Goal: Task Accomplishment & Management: Complete application form

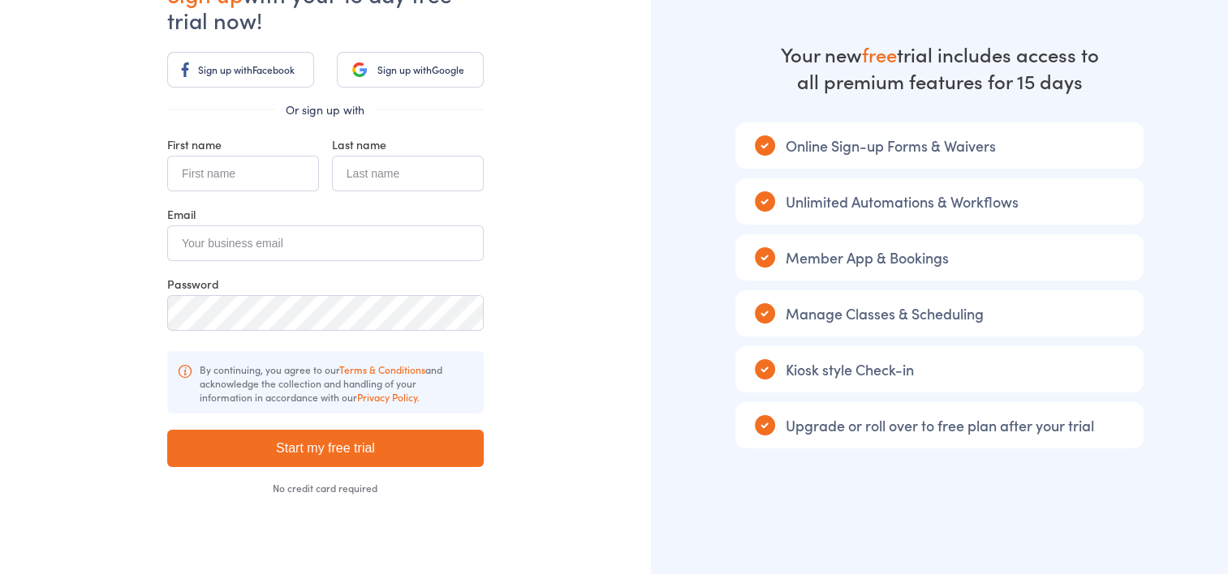
scroll to position [119, 0]
click at [241, 176] on input "text" at bounding box center [243, 175] width 152 height 36
type input "[PERSON_NAME]"
type input "Howson"
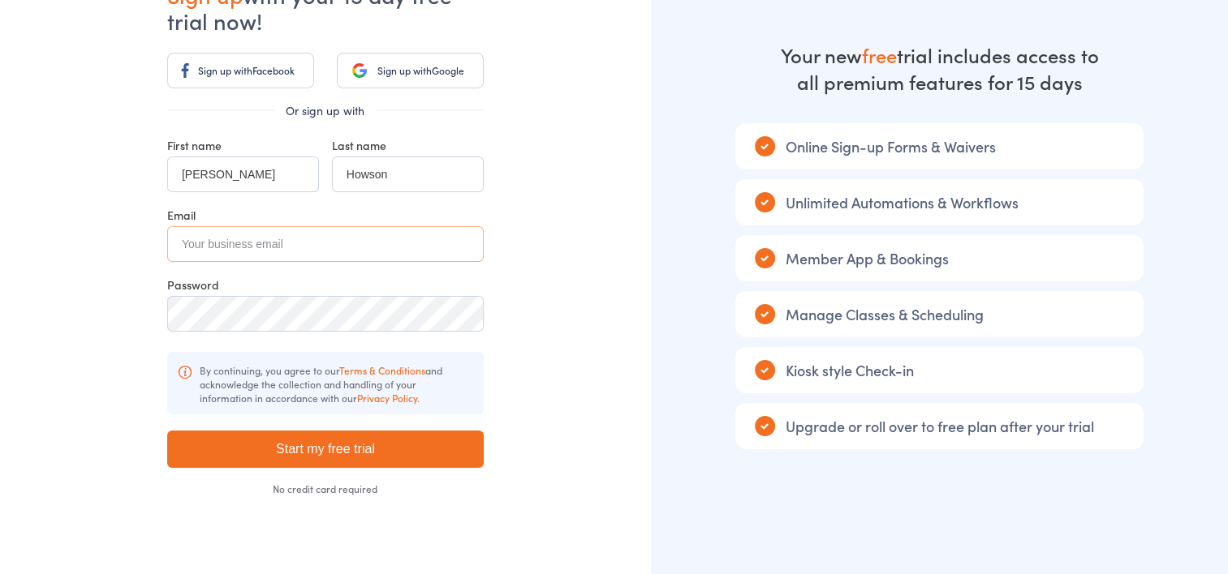
type input "[EMAIL_ADDRESS][DOMAIN_NAME]"
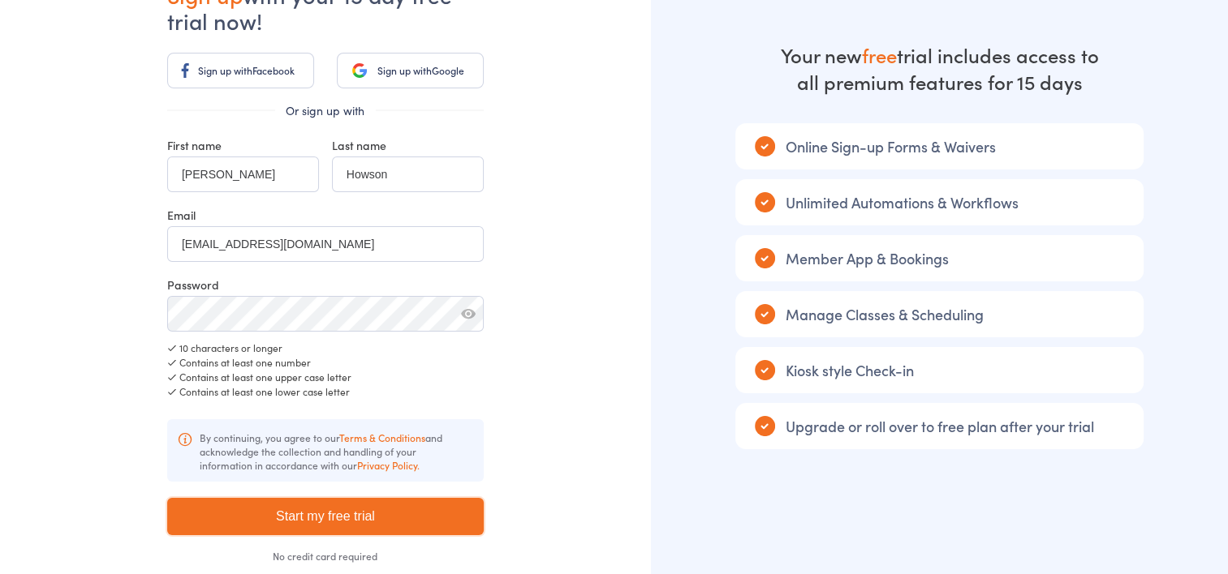
click at [481, 531] on input "Start my free trial" at bounding box center [325, 516] width 316 height 37
type input "Please wait ..."
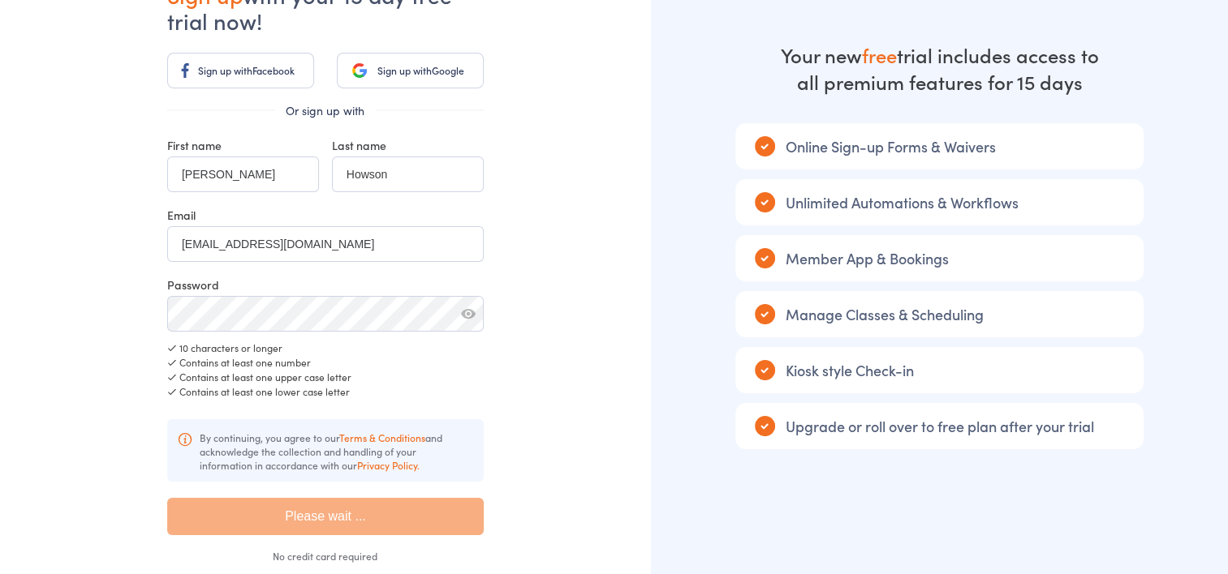
click at [546, 423] on div "Already have an account? Sign in Sign up with your 15 day free trial now! Sign …" at bounding box center [325, 271] width 651 height 781
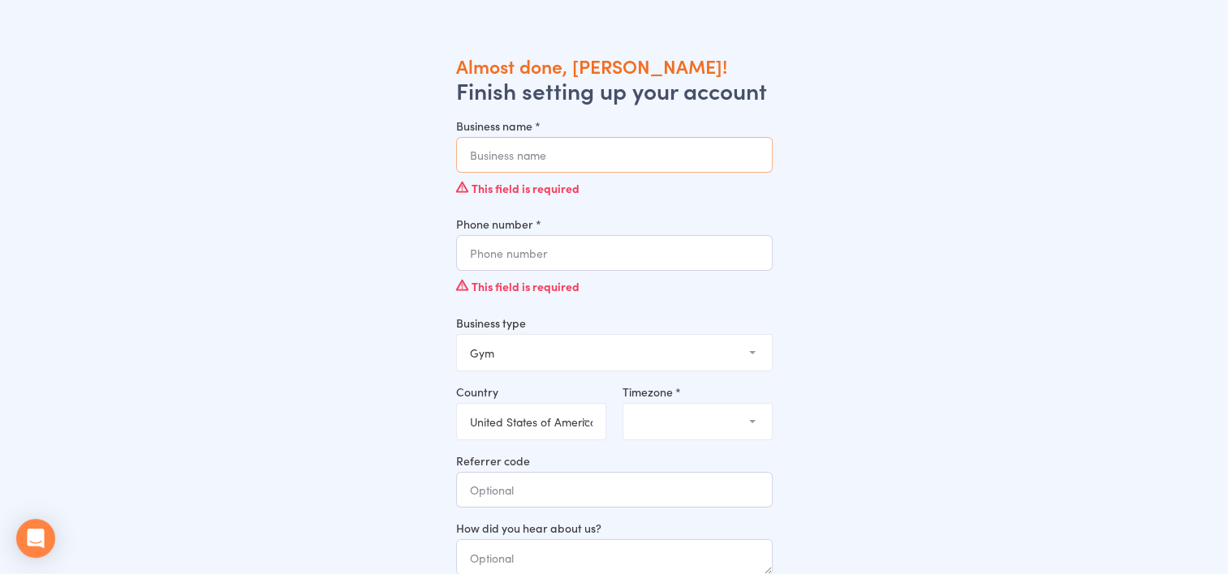
click at [490, 159] on input "Business name *" at bounding box center [614, 155] width 316 height 36
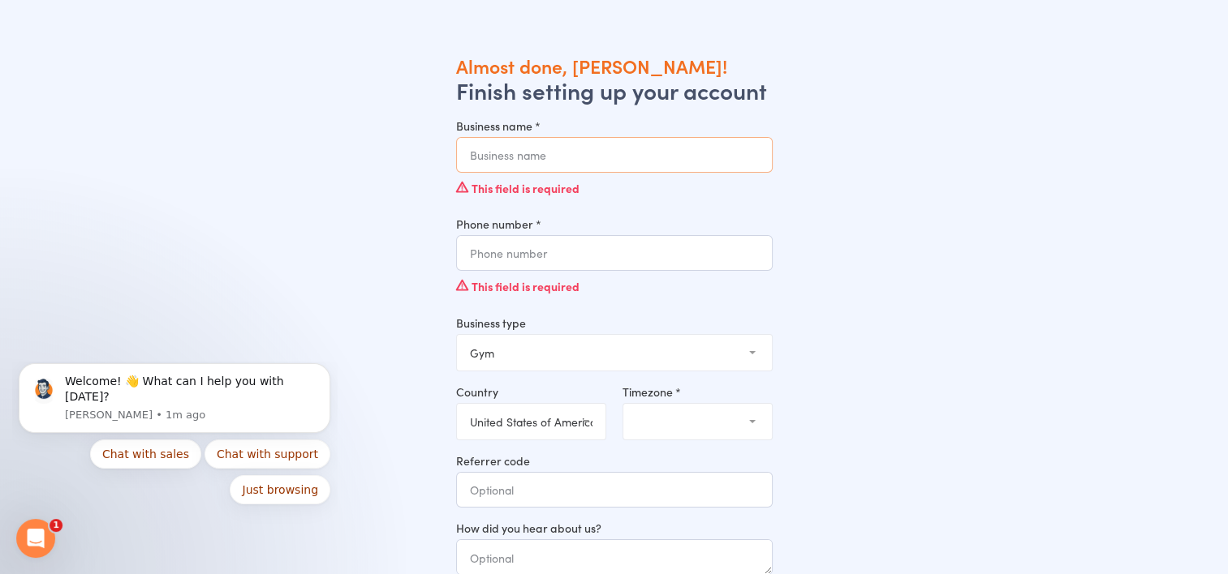
type input "Bernz-Body-Fit"
type input "0466549439"
select select "AU"
select select "4"
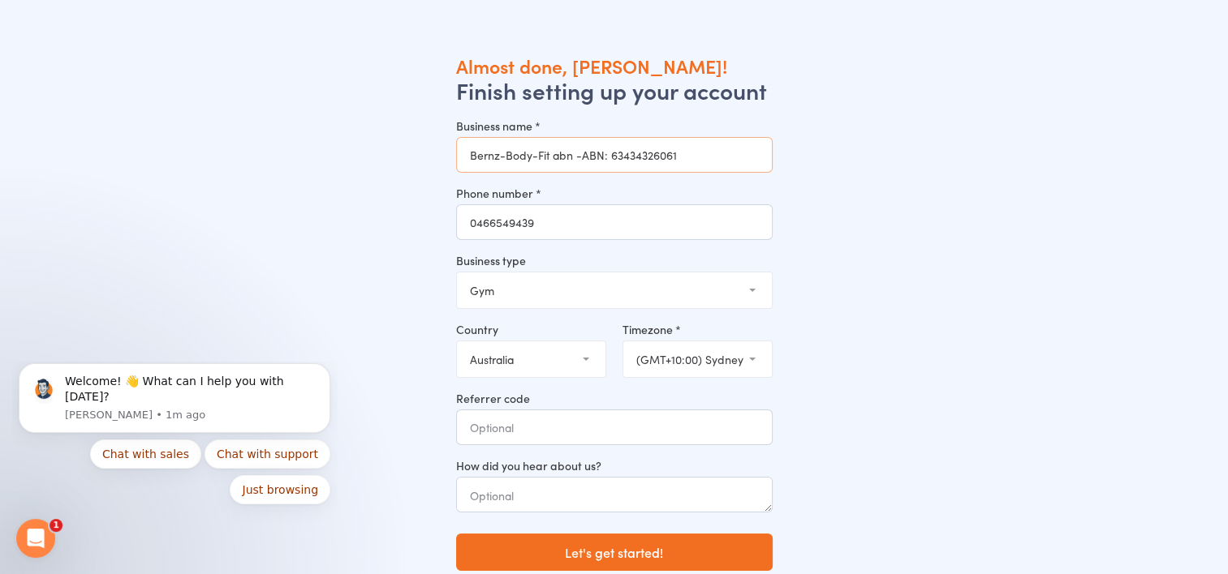
drag, startPoint x: 685, startPoint y: 154, endPoint x: 553, endPoint y: 152, distance: 131.5
click at [553, 152] on input "Bernz-Body-Fit abn -ABN: 63434326061" at bounding box center [614, 155] width 316 height 36
type input "Bernz-Body-Fit"
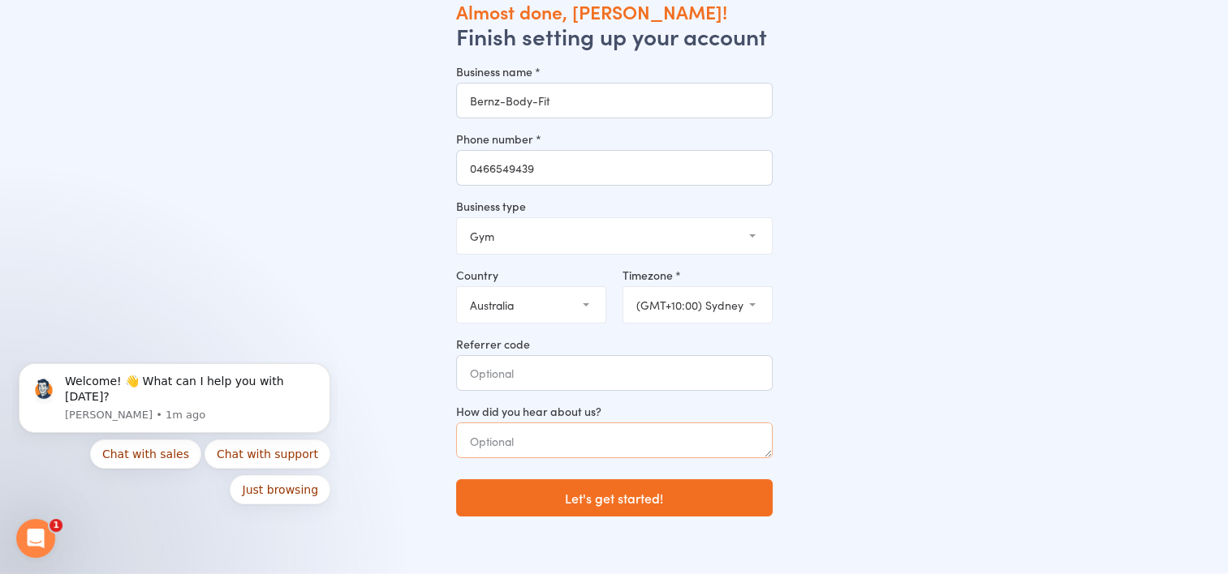
click at [502, 441] on textarea at bounding box center [614, 441] width 316 height 36
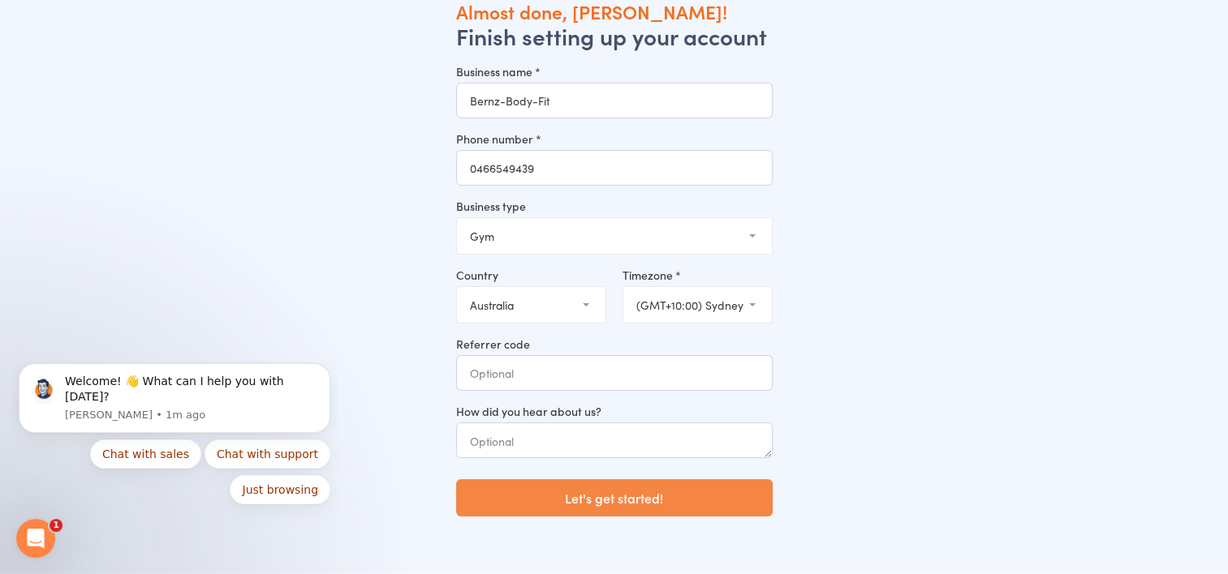
click at [606, 501] on button "Let's get started!" at bounding box center [614, 498] width 316 height 37
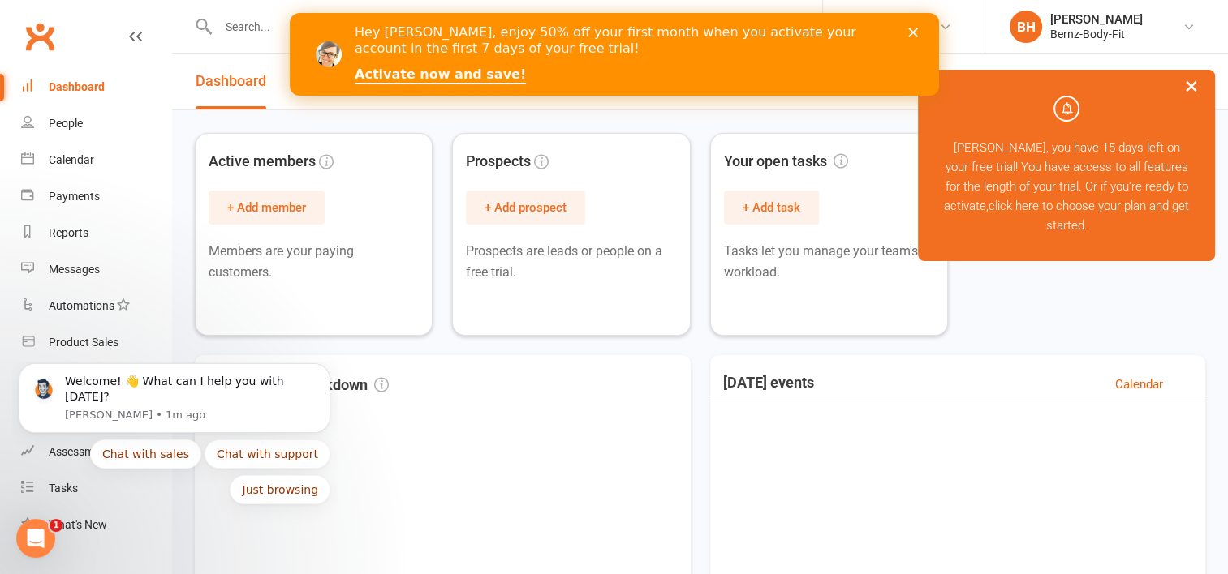
click at [1190, 81] on button "×" at bounding box center [1191, 85] width 29 height 35
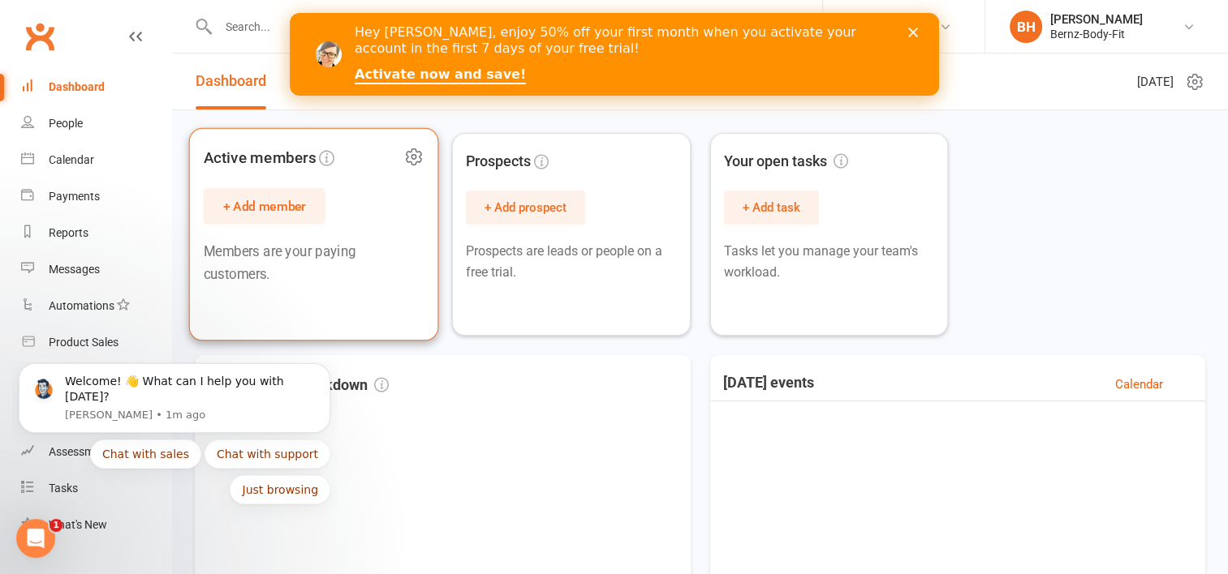
click at [261, 200] on button "+ Add member" at bounding box center [265, 206] width 122 height 36
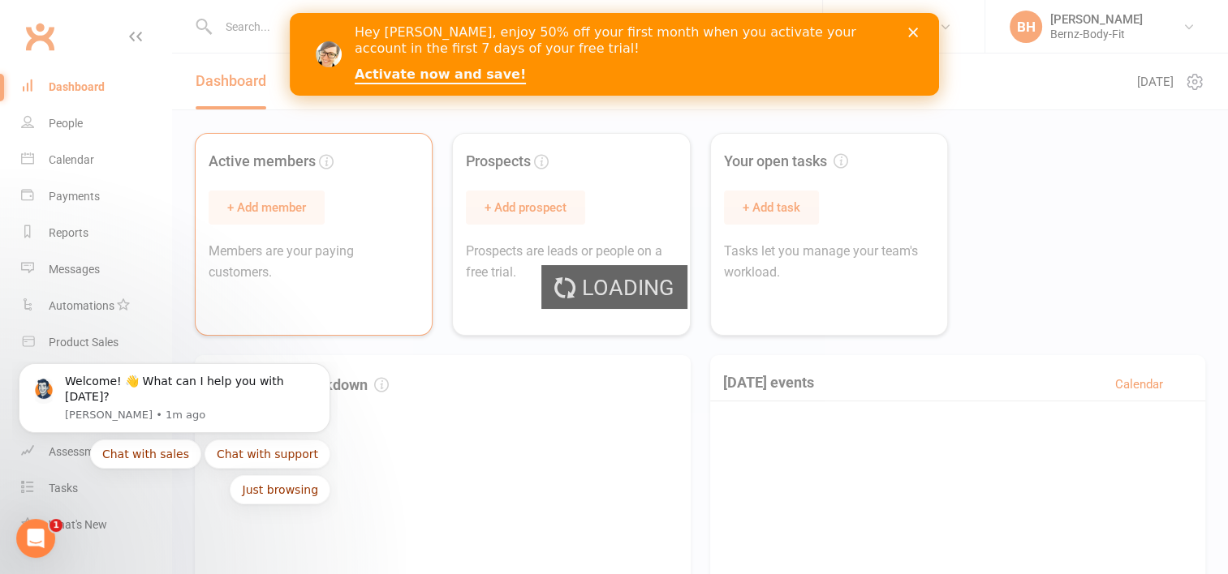
click at [261, 200] on div "Loading" at bounding box center [614, 287] width 1228 height 574
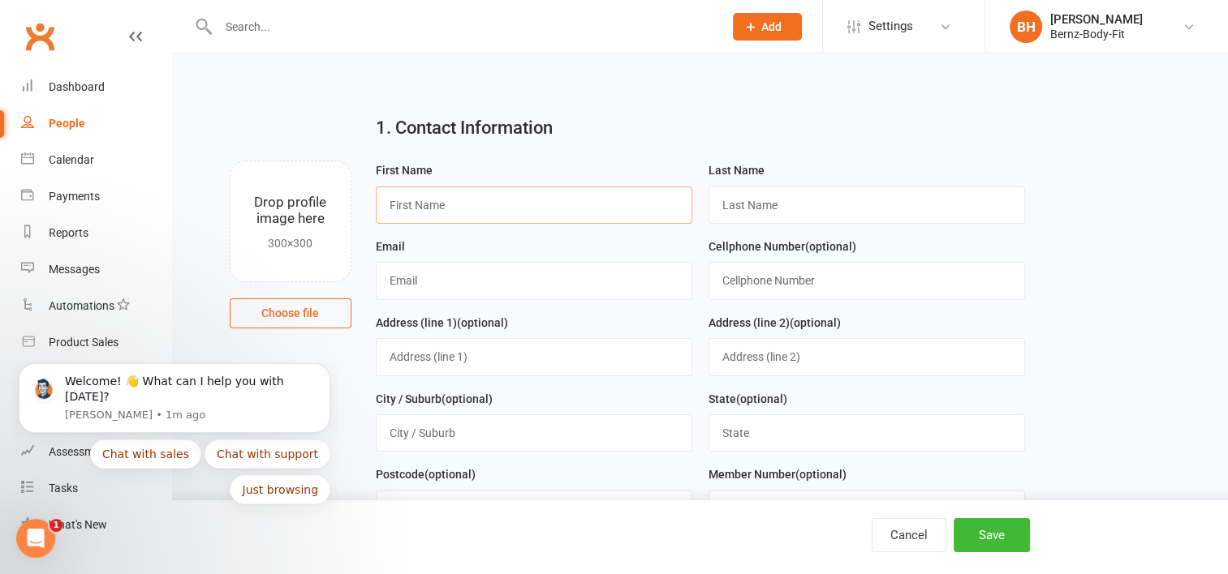
click at [438, 204] on input "text" at bounding box center [534, 205] width 316 height 37
click at [428, 204] on input "text" at bounding box center [534, 205] width 316 height 37
type input "Gabrielle"
type input "Buckley"
type input "peter.buckley2@gmail.com"
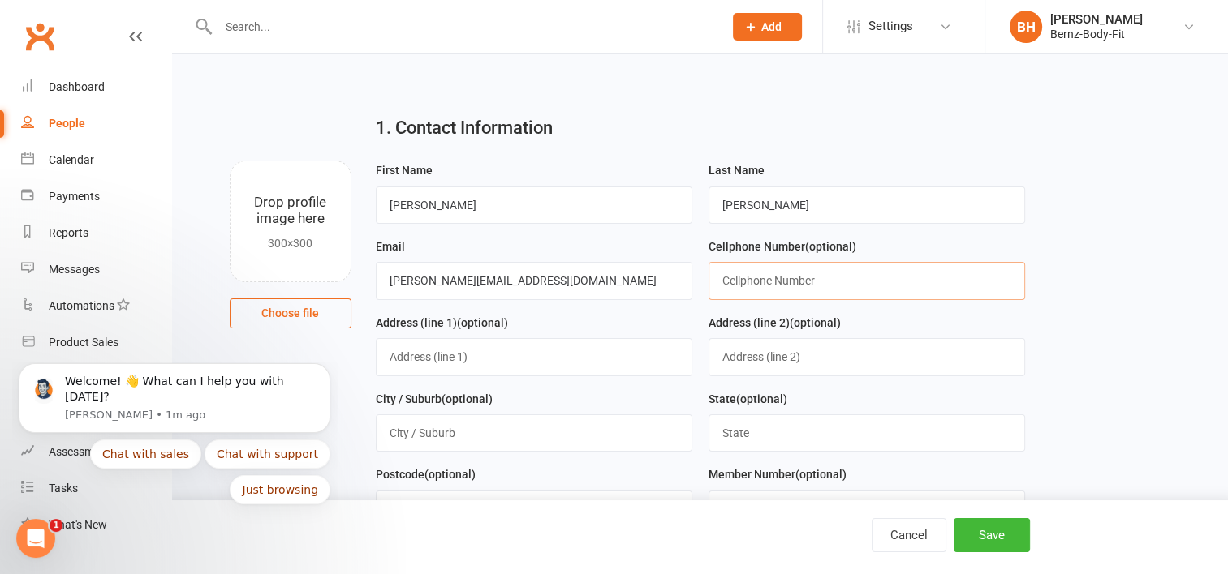
type input "0466549439"
type input "31 Pinnancles Rd"
type input "The Pinnacles"
type input "[PERSON_NAME]"
click at [471, 432] on input "text" at bounding box center [534, 433] width 316 height 37
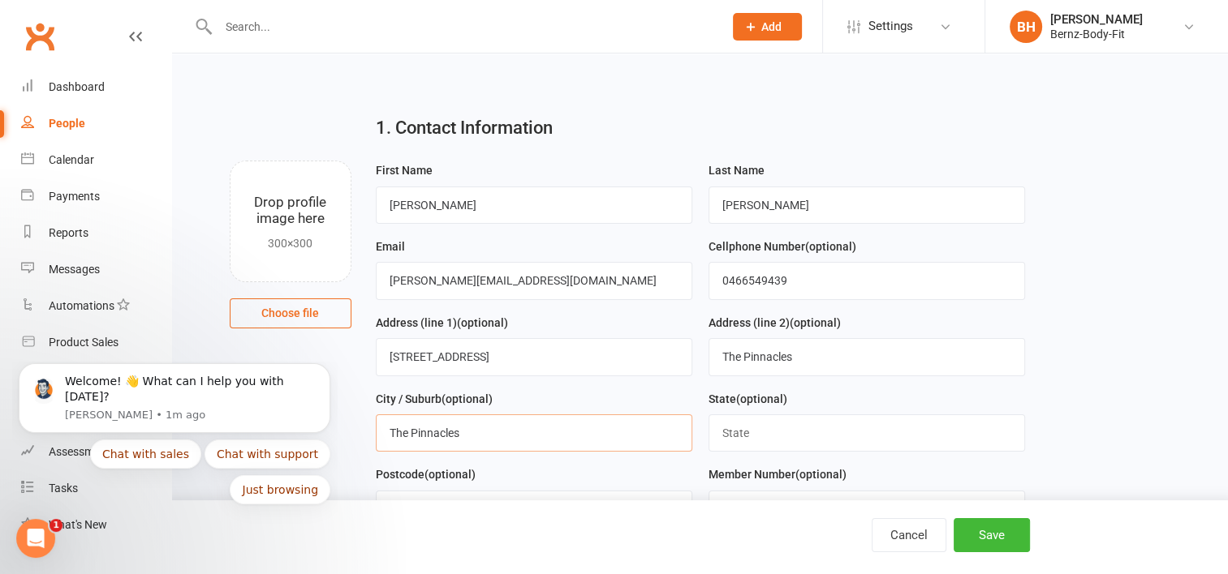
type input "The Pinnacles"
click at [738, 440] on input "text" at bounding box center [866, 433] width 316 height 37
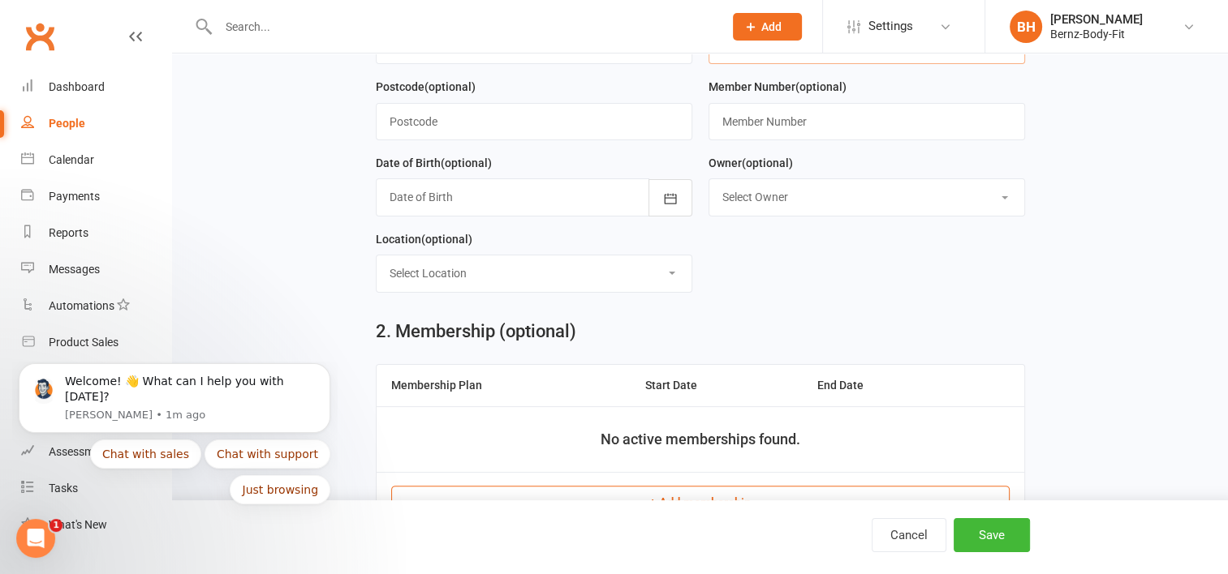
scroll to position [386, 0]
type input "nsw"
click at [426, 198] on div at bounding box center [534, 198] width 316 height 37
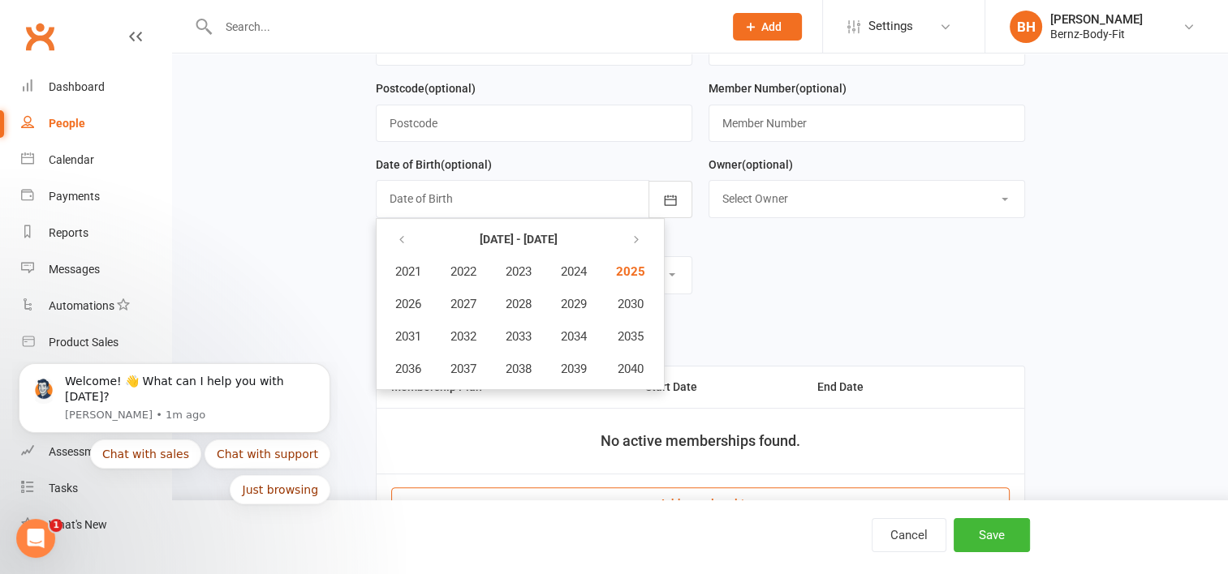
click at [613, 144] on div "Postcode (optional)" at bounding box center [534, 117] width 333 height 76
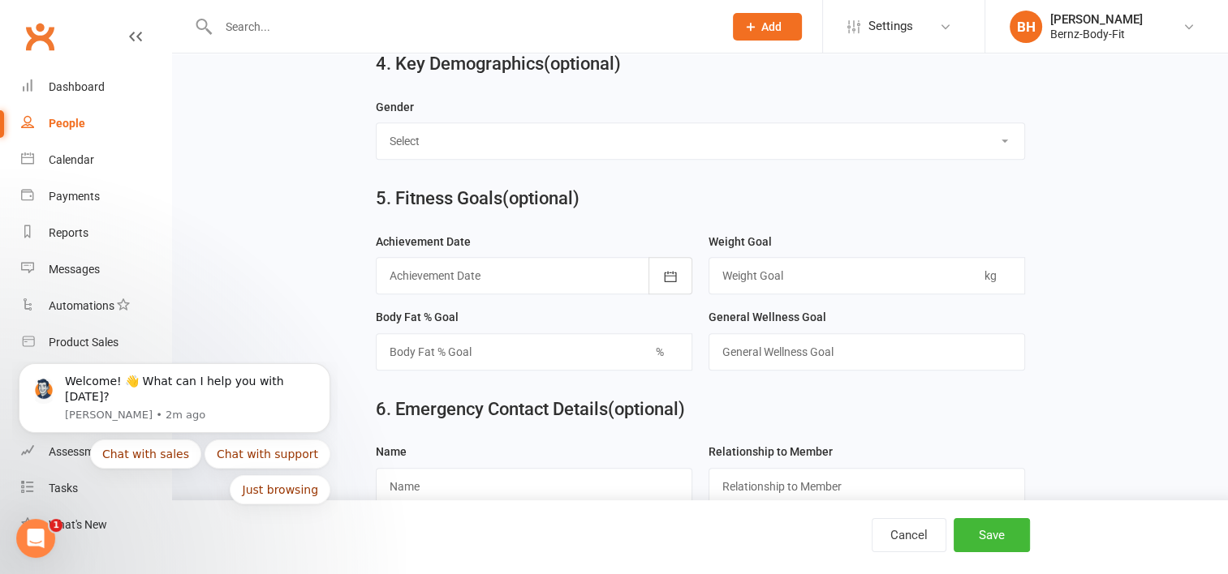
scroll to position [1268, 0]
click at [75, 159] on div "Calendar" at bounding box center [71, 159] width 45 height 13
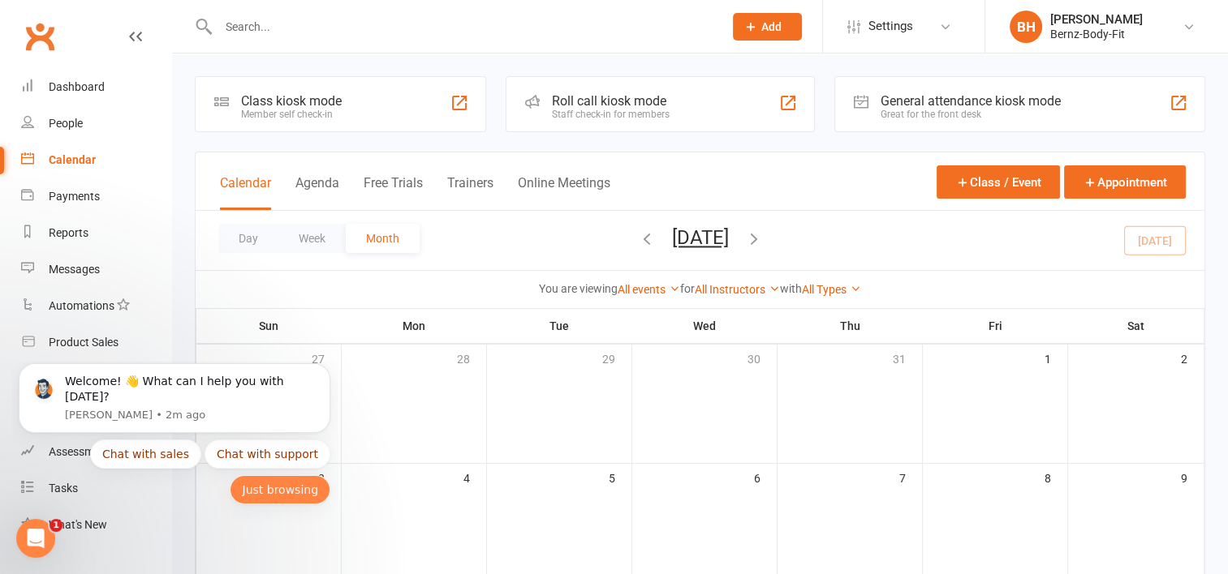
click at [289, 490] on button "Just browsing" at bounding box center [280, 489] width 101 height 29
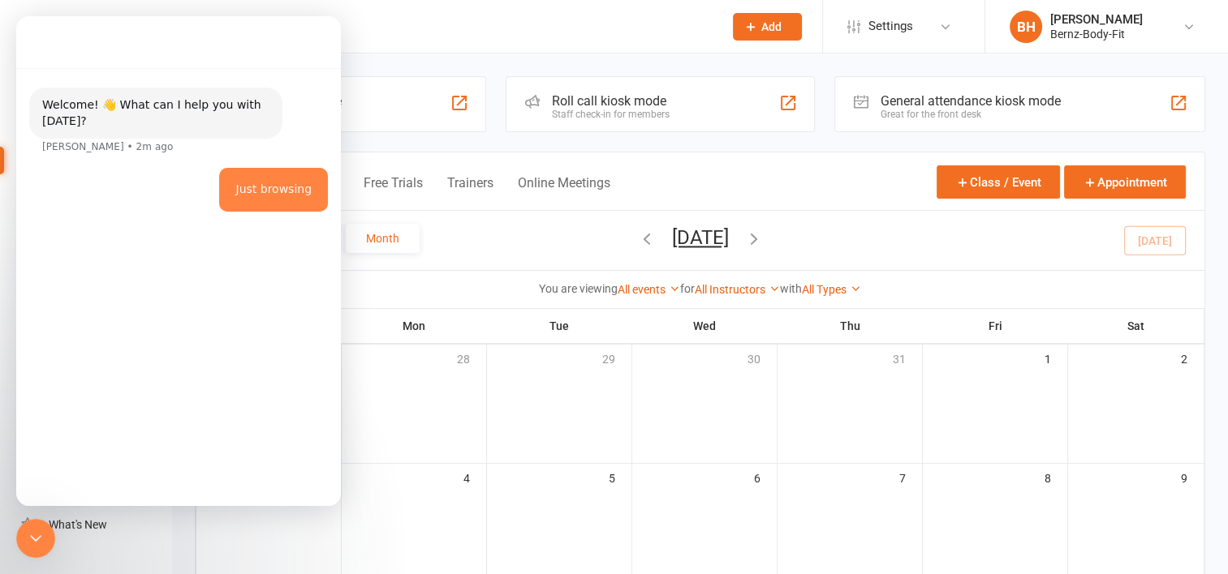
click at [295, 190] on div "Just browsing" at bounding box center [273, 190] width 76 height 16
click at [419, 38] on div at bounding box center [453, 26] width 517 height 53
click at [347, 71] on div "Class kiosk mode Member self check-in Roll call kiosk mode Staff check-in for m…" at bounding box center [700, 570] width 1056 height 1033
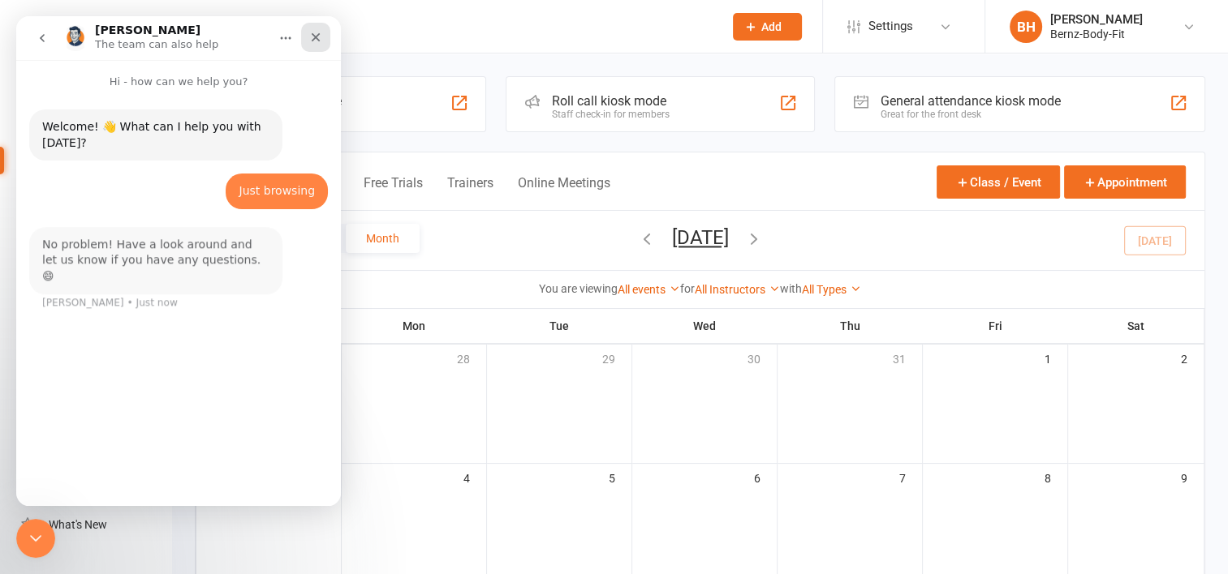
click at [317, 37] on icon "Close" at bounding box center [315, 37] width 13 height 13
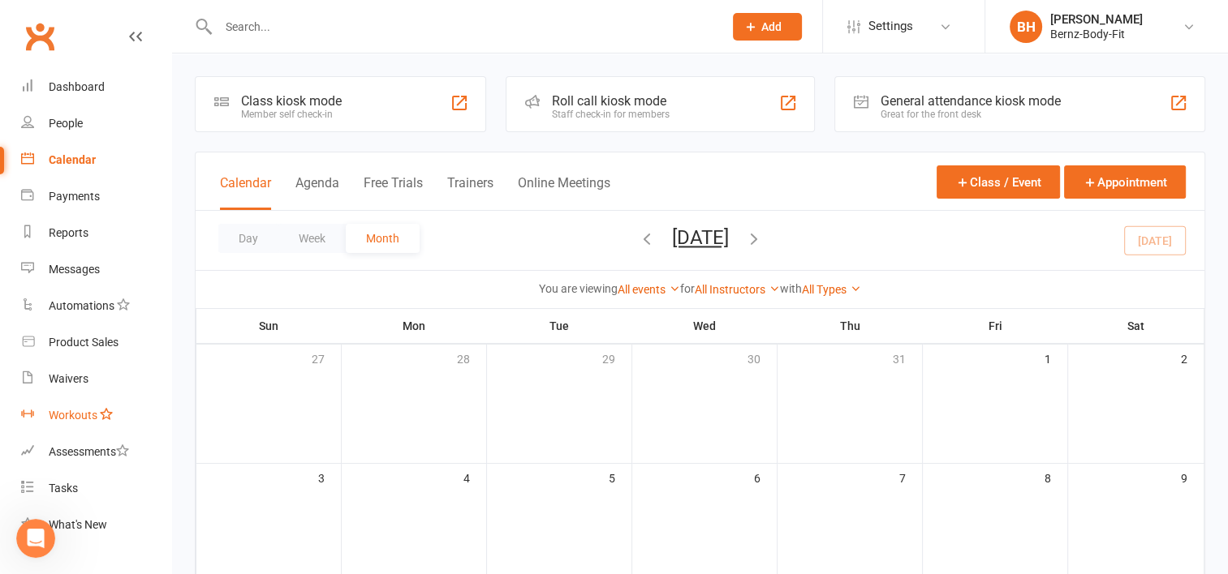
scroll to position [2, 0]
click at [999, 174] on button "Class / Event" at bounding box center [997, 182] width 123 height 33
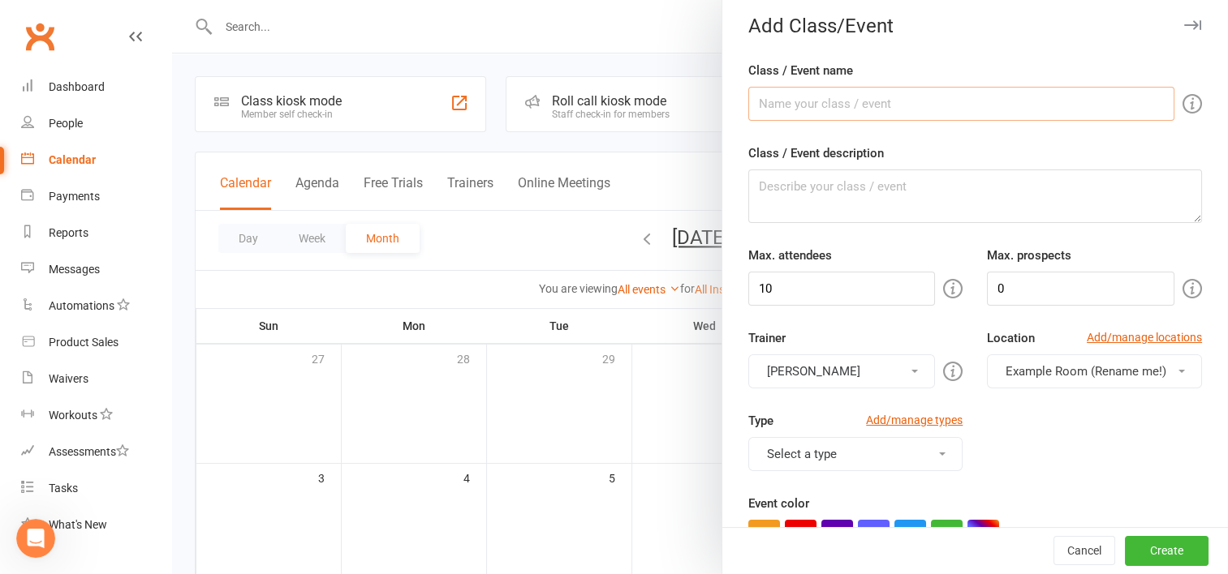
scroll to position [0, 0]
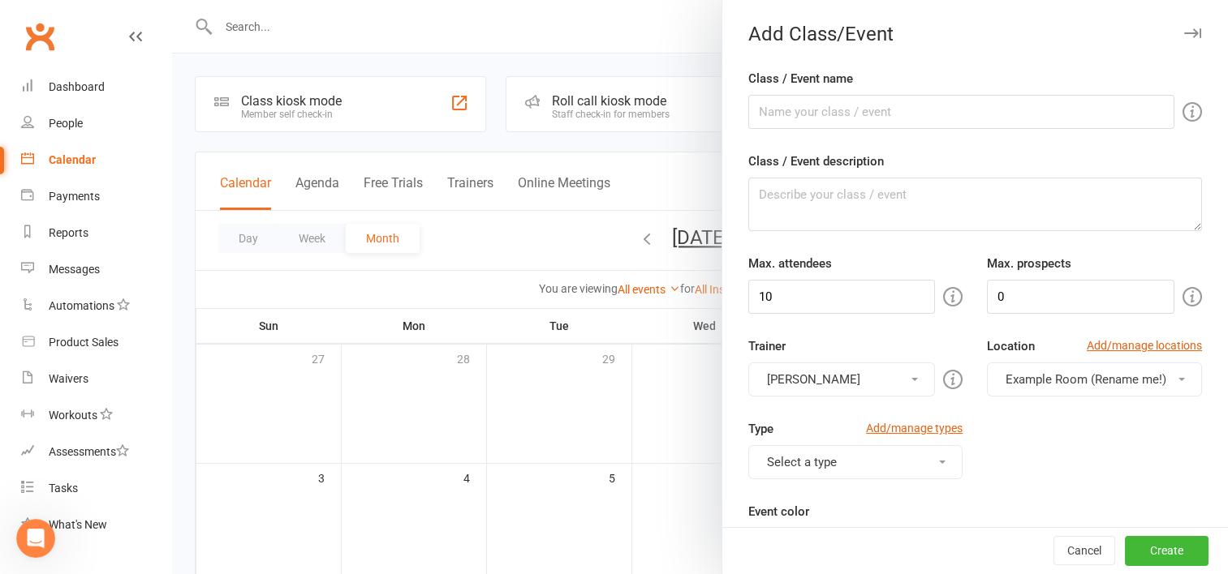
click at [268, 276] on div at bounding box center [700, 287] width 1056 height 574
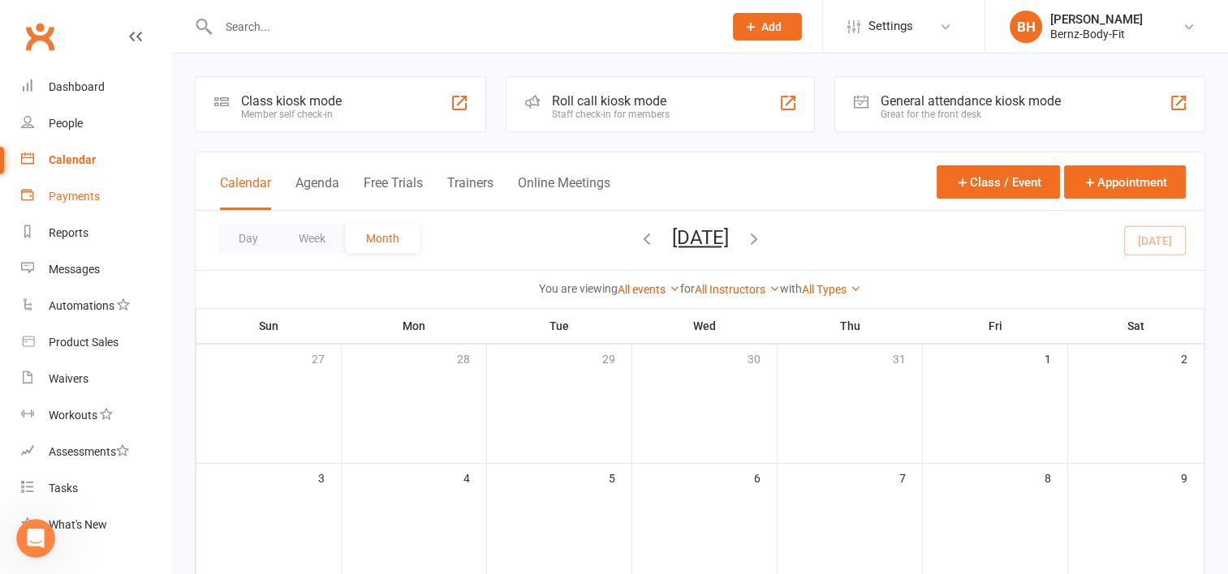
click at [84, 196] on div "Payments" at bounding box center [74, 196] width 51 height 13
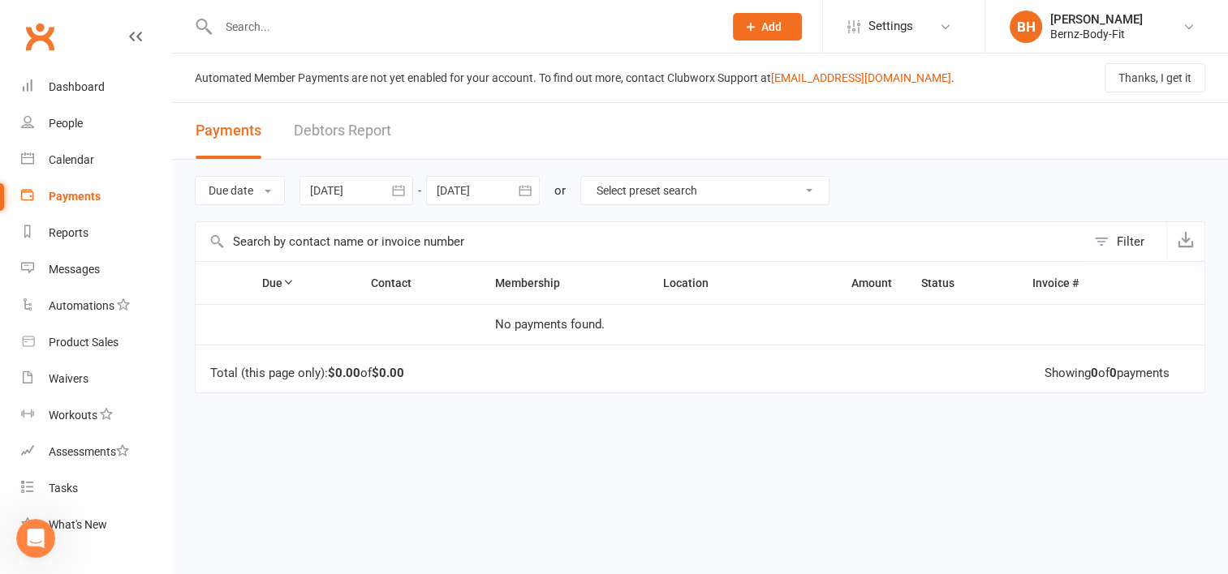
click at [764, 22] on span "Add" at bounding box center [771, 26] width 20 height 13
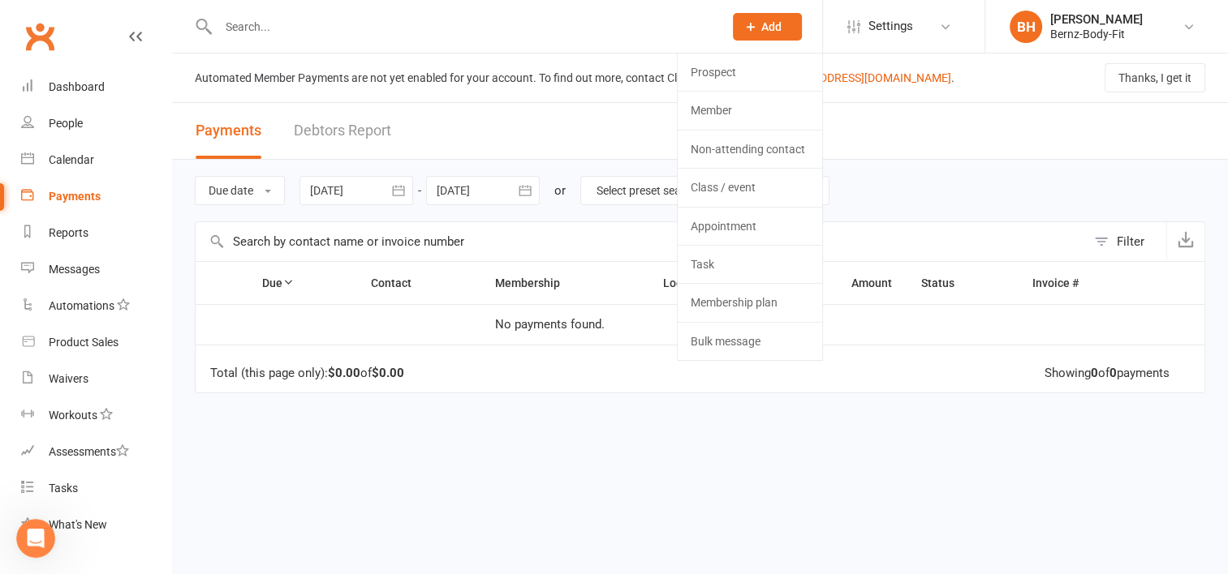
click at [764, 22] on span "Add" at bounding box center [771, 26] width 20 height 13
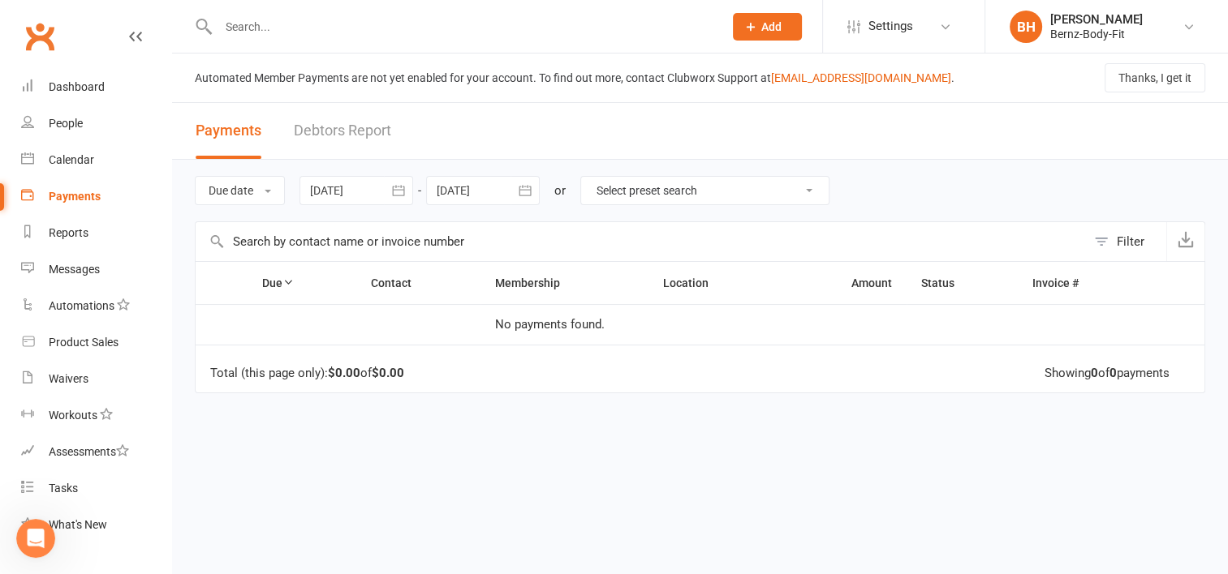
click at [787, 191] on select "Select preset search All failures All skipped payments All pending payments All…" at bounding box center [704, 191] width 247 height 28
click at [75, 273] on div "Messages" at bounding box center [74, 269] width 51 height 13
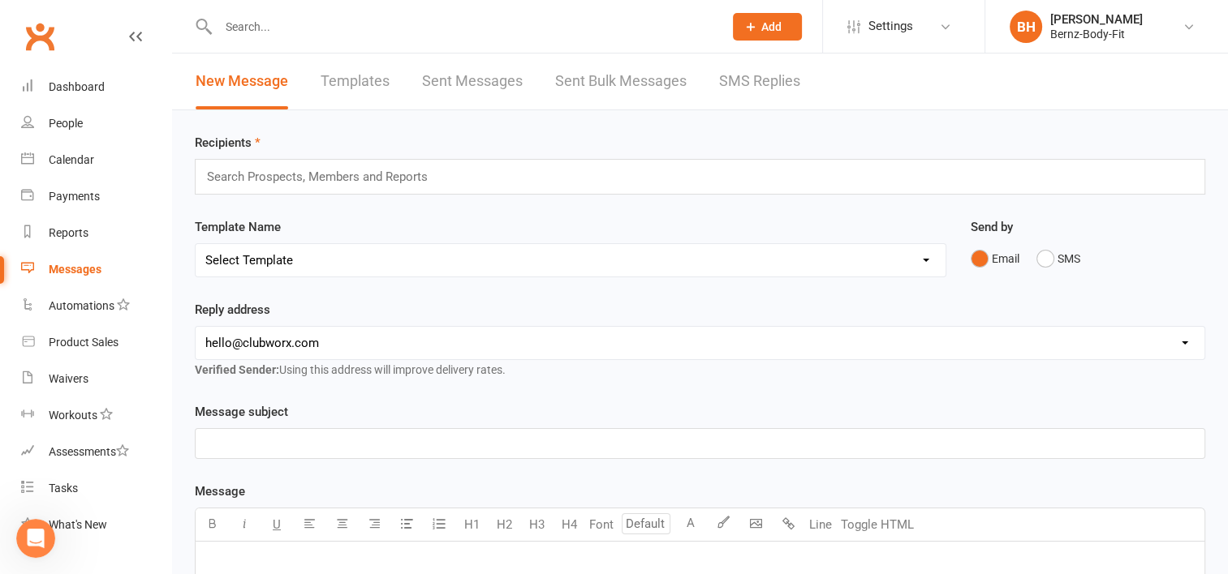
click at [75, 273] on div "Messages" at bounding box center [75, 269] width 53 height 13
click at [66, 381] on div "Waivers" at bounding box center [69, 378] width 40 height 13
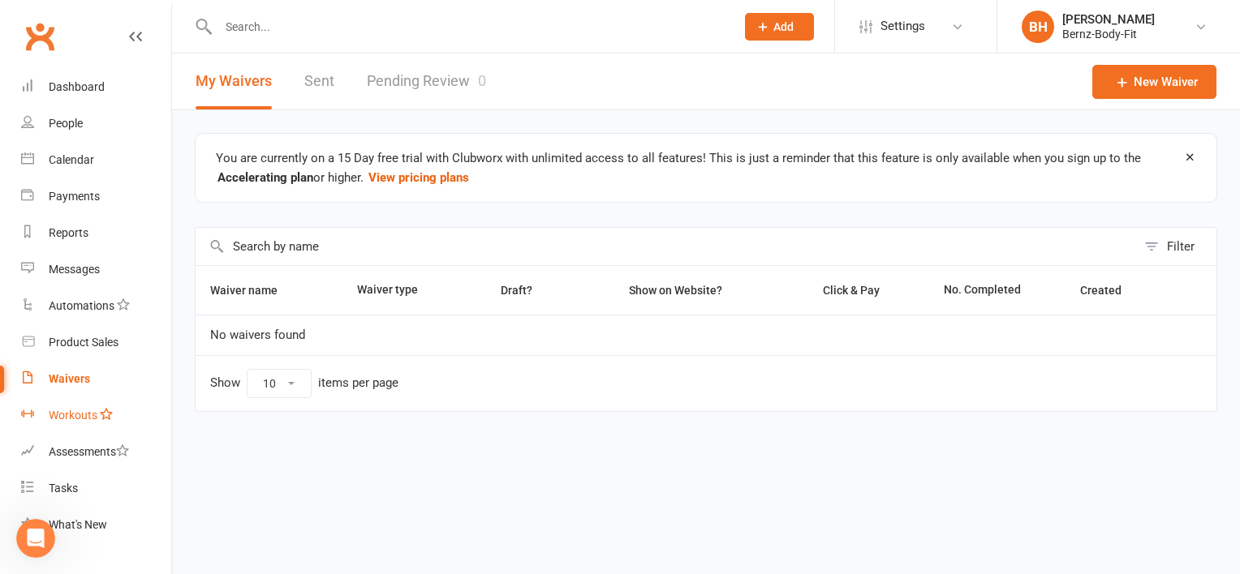
click at [81, 415] on div "Workouts" at bounding box center [73, 415] width 49 height 13
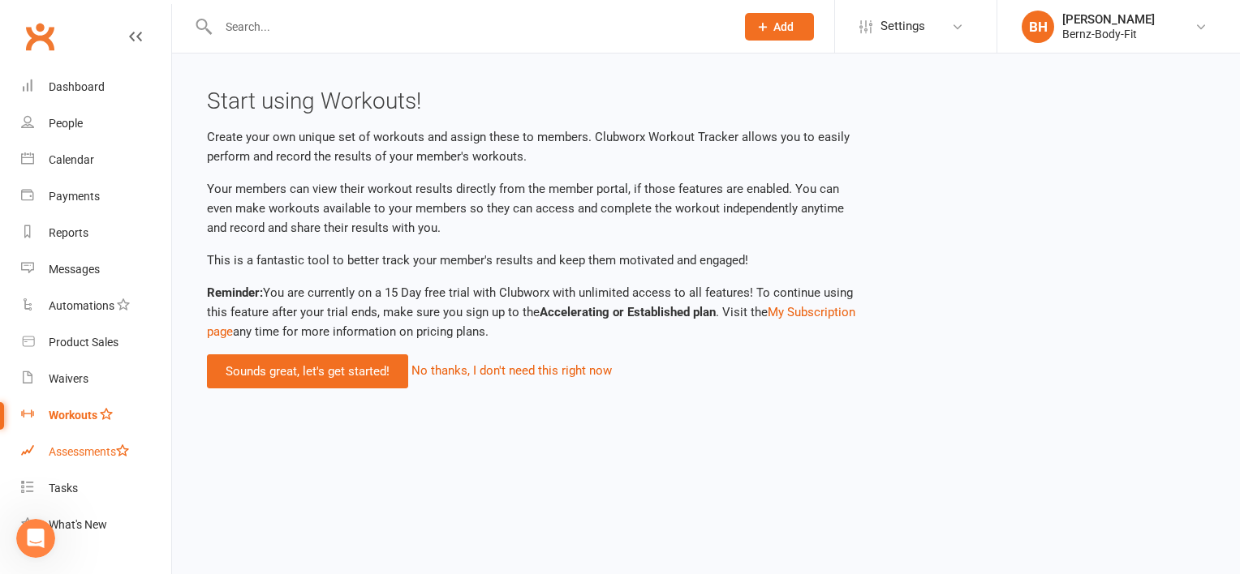
click at [80, 454] on div "Assessments" at bounding box center [89, 451] width 80 height 13
